Goal: Task Accomplishment & Management: Use online tool/utility

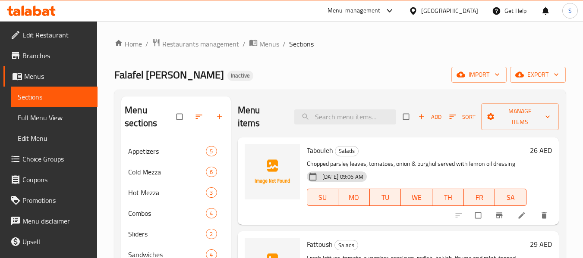
scroll to position [43, 0]
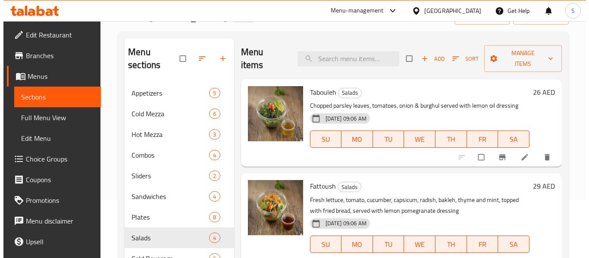
scroll to position [43, 0]
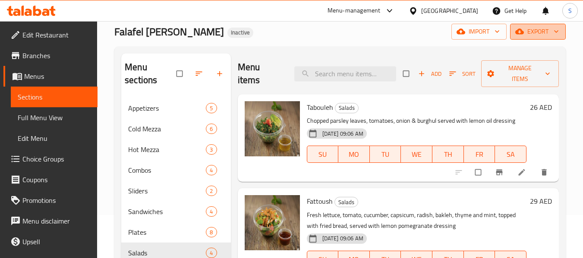
click at [535, 27] on span "export" at bounding box center [538, 31] width 42 height 11
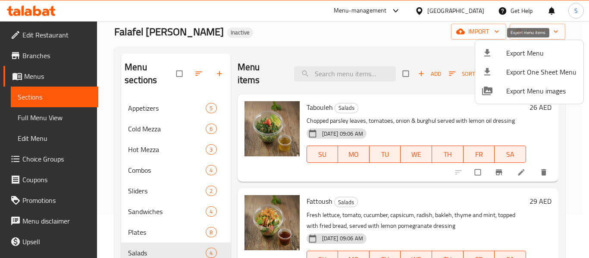
click at [530, 49] on span "Export Menu" at bounding box center [542, 53] width 70 height 10
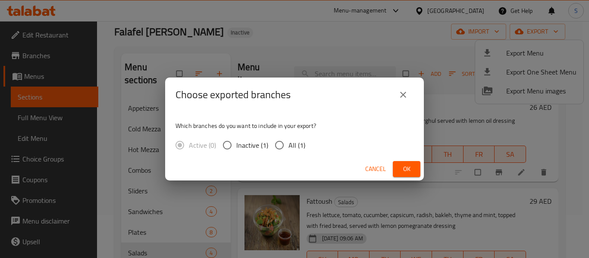
click at [289, 149] on span "All (1)" at bounding box center [297, 145] width 17 height 10
click at [289, 149] on input "All (1)" at bounding box center [280, 145] width 18 height 18
radio input "true"
click at [402, 168] on span "Ok" at bounding box center [407, 169] width 14 height 11
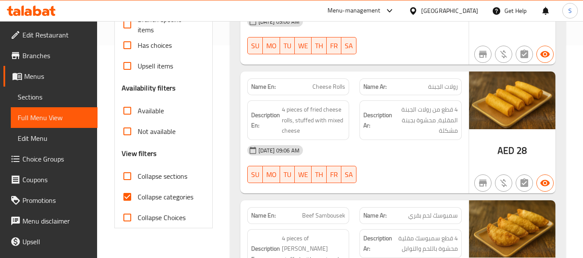
scroll to position [216, 0]
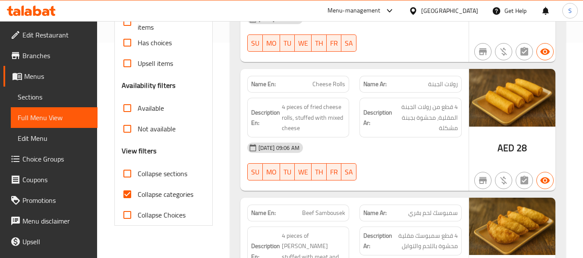
click at [165, 193] on span "Collapse categories" at bounding box center [166, 194] width 56 height 10
click at [138, 193] on input "Collapse categories" at bounding box center [127, 194] width 21 height 21
checkbox input "false"
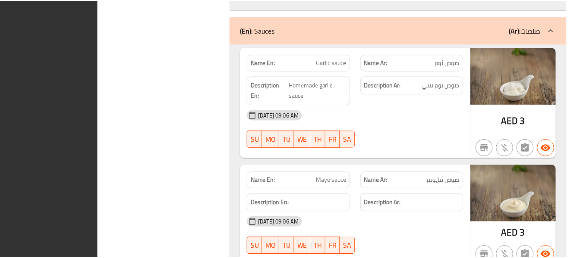
scroll to position [6856, 0]
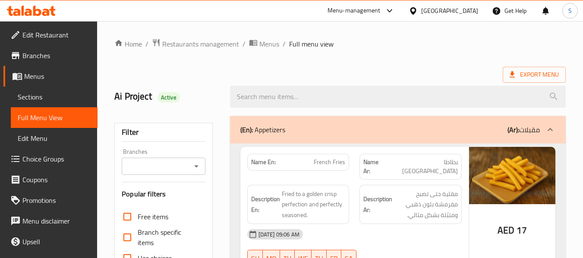
click at [433, 21] on div "​ Menu-management United Arab Emirates Get Help S Edit Restaurant Branches Menu…" at bounding box center [291, 139] width 583 height 237
click at [429, 10] on div "United Arab Emirates" at bounding box center [449, 10] width 57 height 9
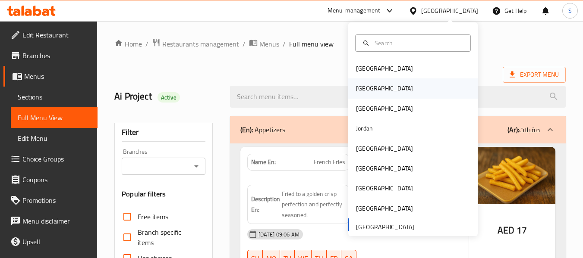
click at [376, 85] on div "[GEOGRAPHIC_DATA]" at bounding box center [412, 89] width 129 height 20
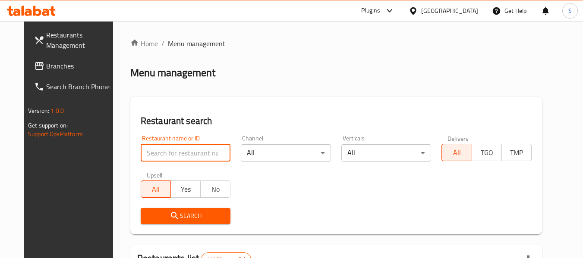
click at [174, 154] on input "search" at bounding box center [186, 153] width 90 height 17
paste input "692051"
type input "692051"
click button "Search" at bounding box center [186, 216] width 90 height 16
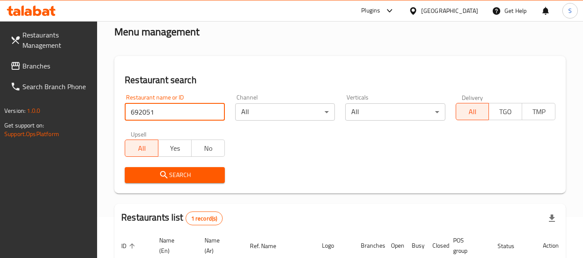
scroll to position [126, 0]
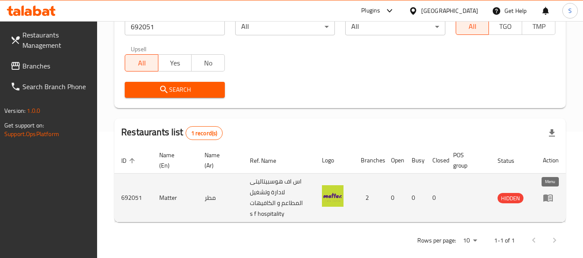
click at [547, 200] on icon "enhanced table" at bounding box center [547, 198] width 9 height 7
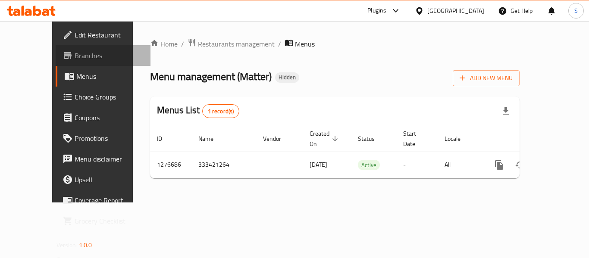
click at [75, 59] on span "Branches" at bounding box center [109, 55] width 69 height 10
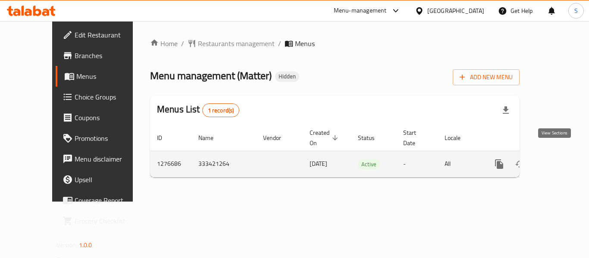
click at [557, 159] on icon "enhanced table" at bounding box center [562, 164] width 10 height 10
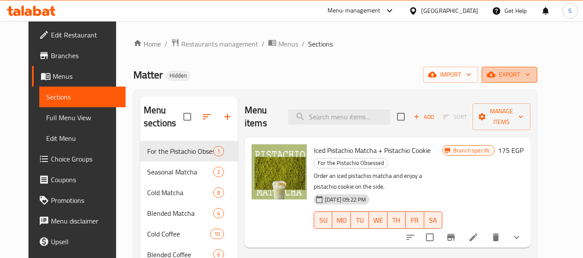
click at [530, 77] on span "export" at bounding box center [510, 74] width 42 height 11
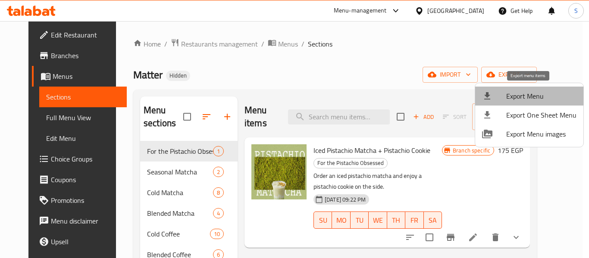
click at [534, 98] on span "Export Menu" at bounding box center [542, 96] width 70 height 10
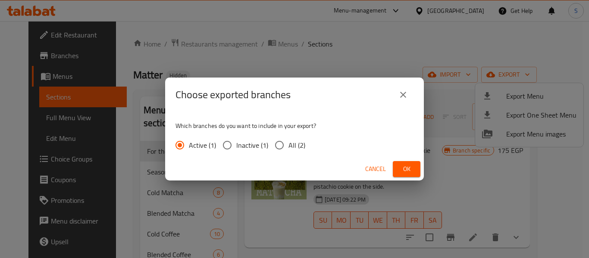
click at [289, 143] on span "All (2)" at bounding box center [297, 145] width 17 height 10
click at [288, 143] on input "All (2)" at bounding box center [280, 145] width 18 height 18
radio input "true"
click at [408, 165] on span "Ok" at bounding box center [407, 169] width 14 height 11
